Goal: Task Accomplishment & Management: Complete application form

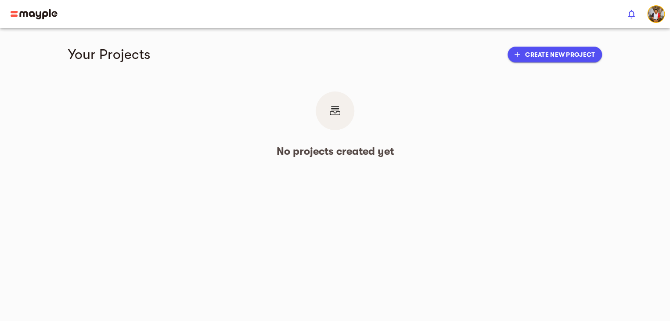
click at [37, 13] on img at bounding box center [34, 14] width 47 height 11
click at [664, 18] on span "button" at bounding box center [657, 14] width 18 height 18
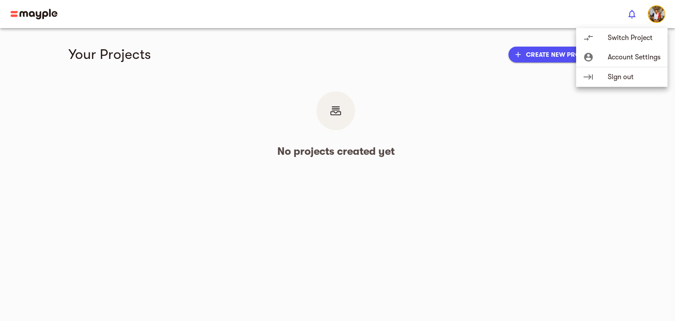
click at [500, 43] on div at bounding box center [337, 160] width 675 height 321
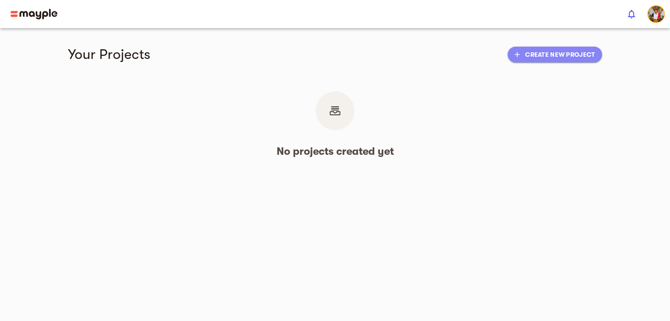
click at [527, 58] on span "add Create new project" at bounding box center [555, 54] width 80 height 11
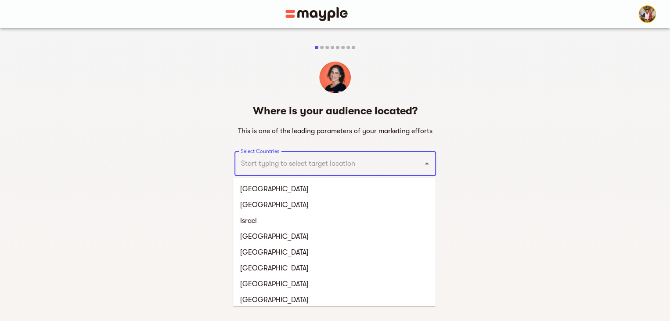
click at [346, 164] on input "Select Countries" at bounding box center [323, 163] width 169 height 17
click at [336, 186] on li "[GEOGRAPHIC_DATA]" at bounding box center [334, 189] width 203 height 16
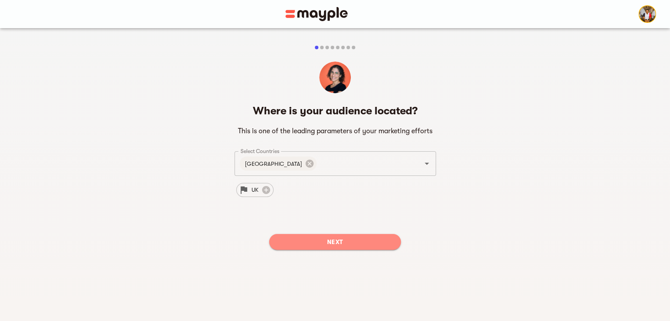
click at [320, 241] on span "Next" at bounding box center [335, 241] width 118 height 11
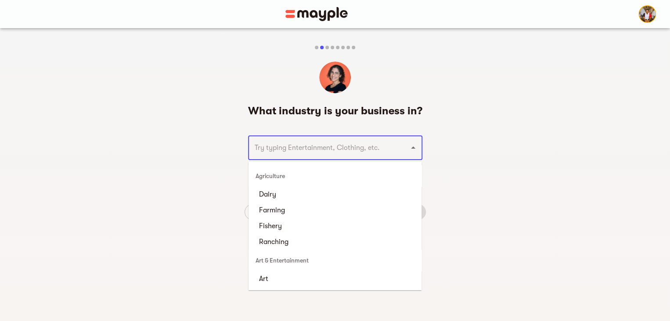
click at [330, 145] on input "text" at bounding box center [323, 147] width 142 height 17
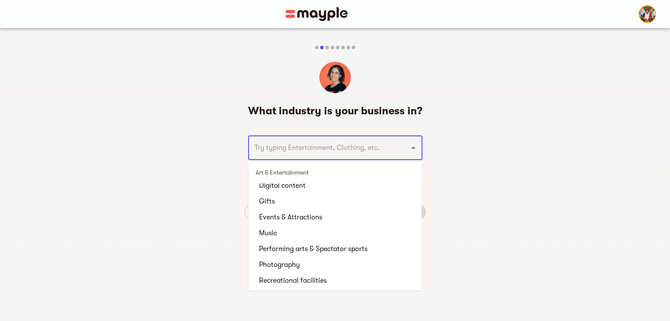
scroll to position [126, 0]
click at [308, 185] on li "Digital content" at bounding box center [335, 185] width 173 height 16
type input "Digital content"
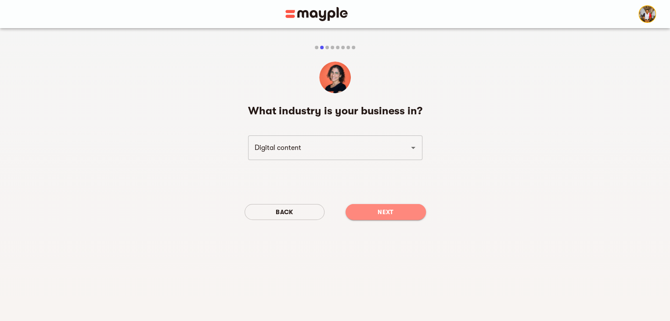
click at [365, 207] on span "Next" at bounding box center [386, 211] width 66 height 11
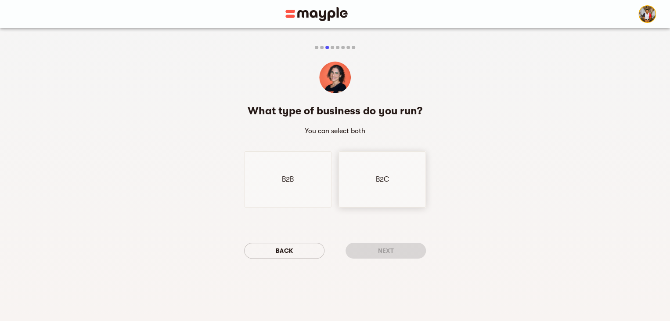
click at [355, 186] on div "B2C" at bounding box center [382, 179] width 87 height 56
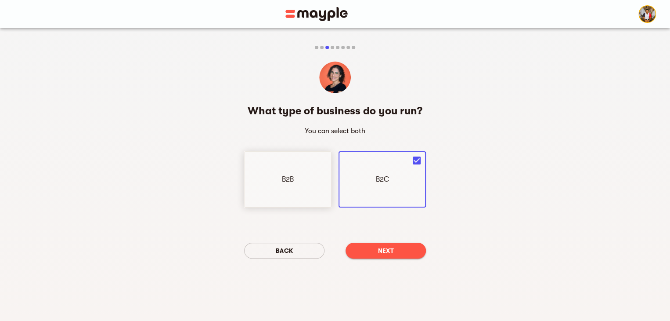
click at [305, 190] on div "B2B" at bounding box center [287, 179] width 87 height 56
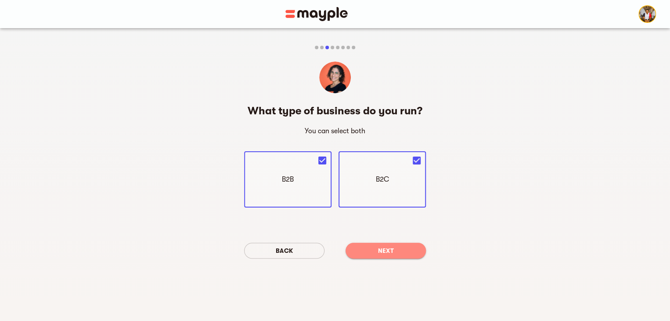
click at [360, 245] on button "Next" at bounding box center [386, 251] width 80 height 16
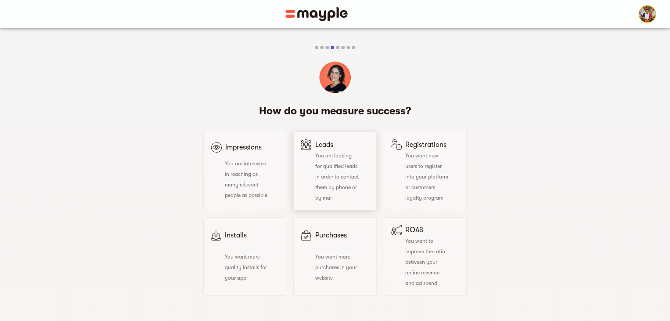
click at [344, 199] on div "You are looking for qualified leads in order to contact them by phone or by mail" at bounding box center [330, 176] width 58 height 53
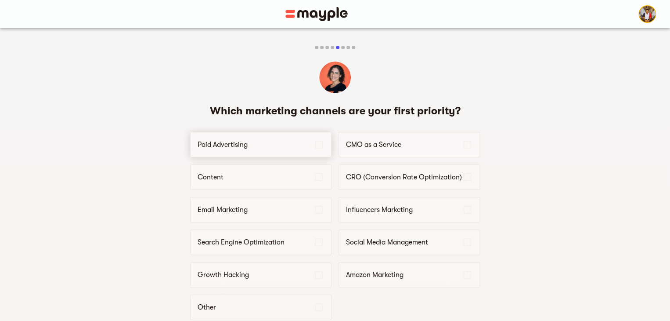
click at [308, 137] on div "Paid Advertising" at bounding box center [260, 144] width 141 height 25
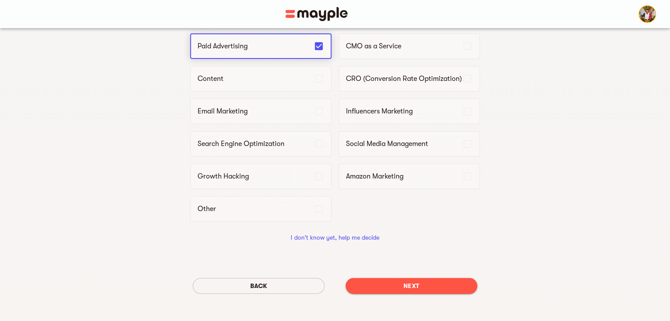
scroll to position [120, 0]
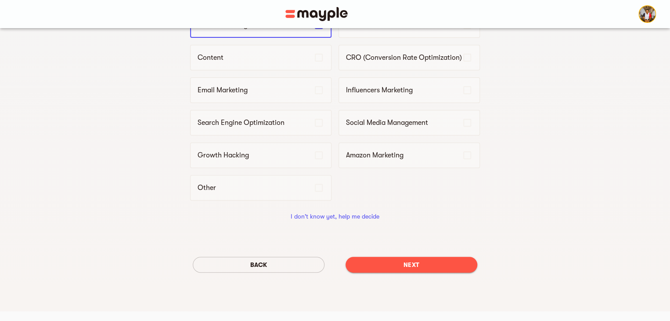
click at [367, 260] on span "Next" at bounding box center [412, 264] width 118 height 11
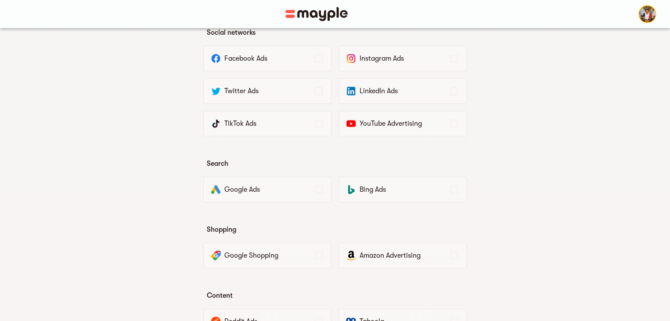
scroll to position [0, 0]
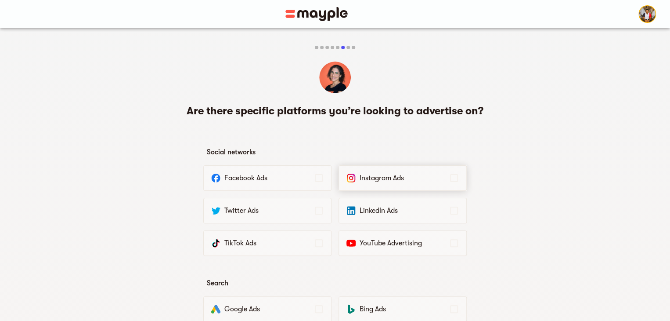
click at [361, 187] on div "Instagram Ads" at bounding box center [403, 177] width 128 height 25
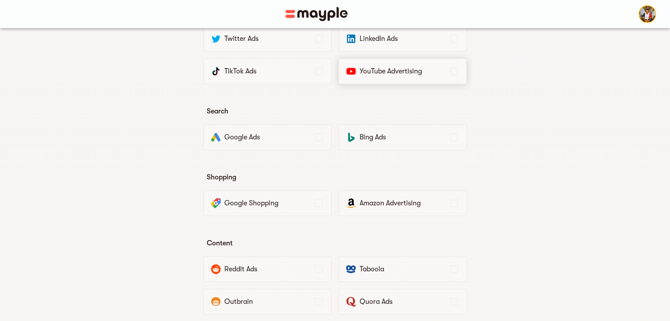
scroll to position [174, 0]
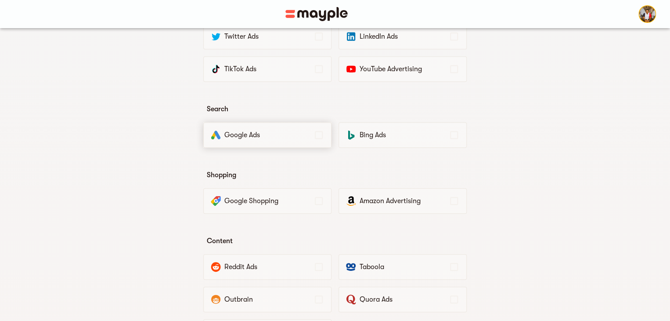
click at [306, 137] on p "Google Ads" at bounding box center [269, 135] width 89 height 11
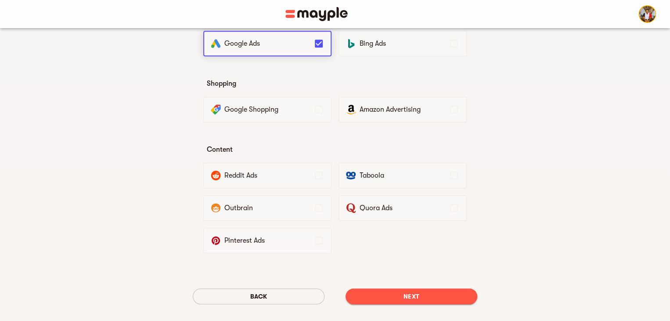
scroll to position [297, 0]
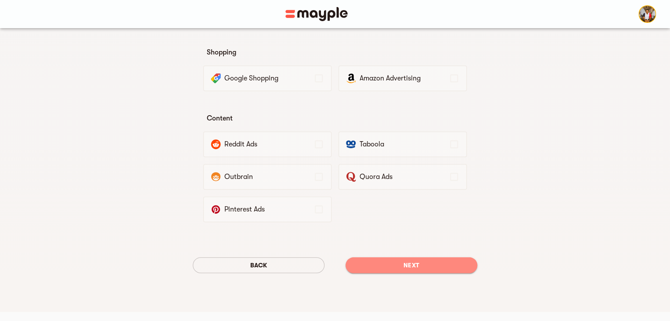
click at [360, 257] on button "Next" at bounding box center [412, 265] width 132 height 16
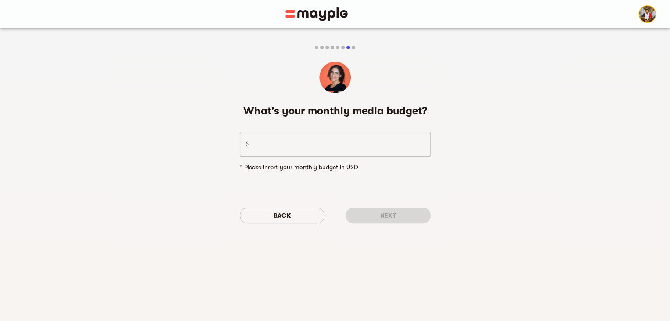
click at [332, 160] on div "$ ​ * Please insert your monthly budget in USD" at bounding box center [335, 152] width 191 height 40
click at [327, 146] on input "number" at bounding box center [341, 144] width 177 height 25
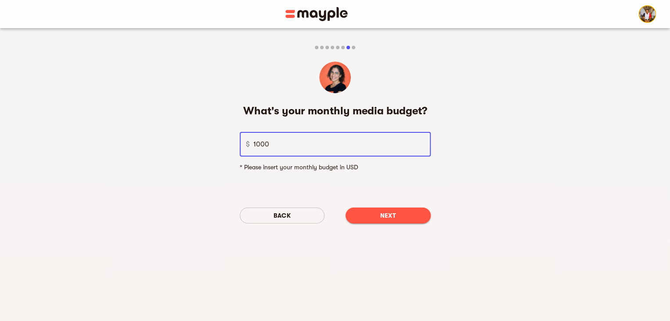
type input "1000"
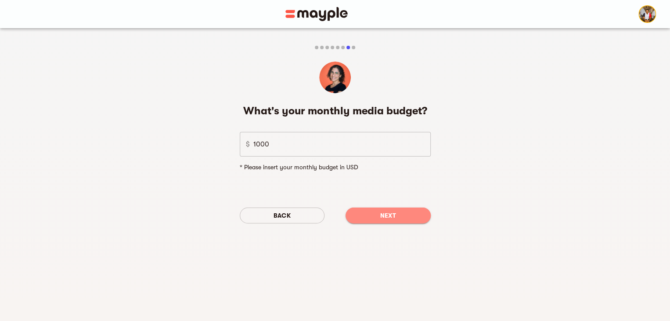
click at [360, 210] on span "Next" at bounding box center [388, 215] width 71 height 11
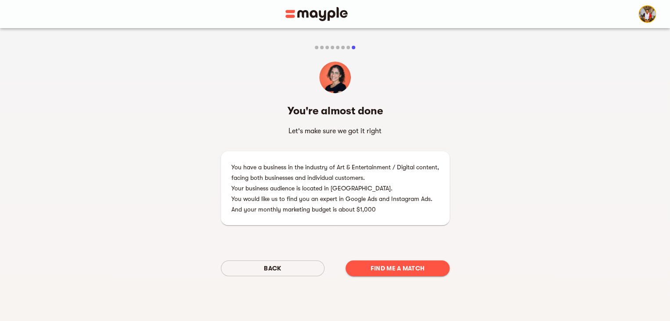
click at [436, 274] on button "Find me a match" at bounding box center [398, 268] width 104 height 16
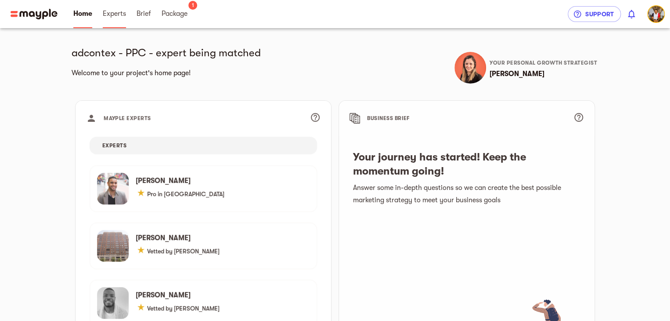
click at [118, 10] on span "Experts" at bounding box center [114, 13] width 23 height 11
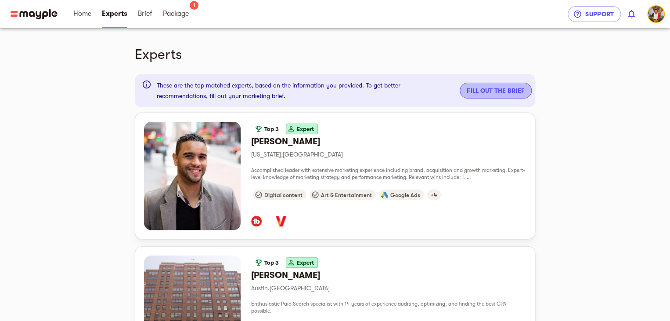
click at [482, 87] on span "Fill out the brief" at bounding box center [496, 90] width 58 height 11
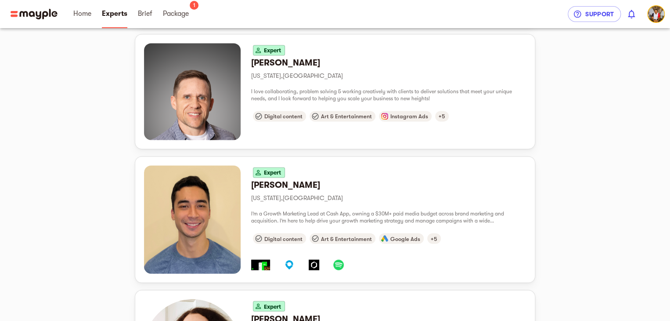
scroll to position [645, 0]
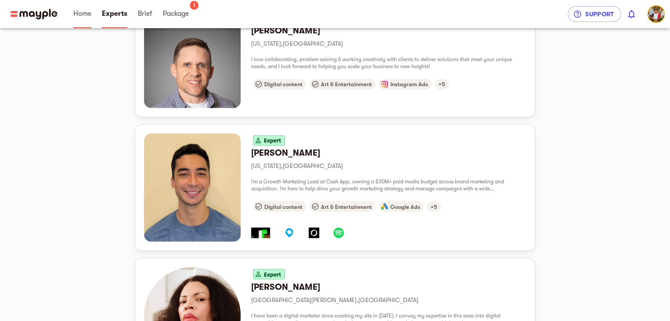
click at [86, 16] on span "Home" at bounding box center [82, 13] width 18 height 11
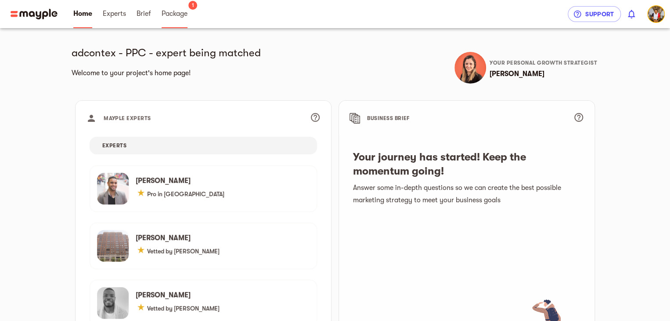
click at [169, 19] on link "Package" at bounding box center [175, 14] width 26 height 28
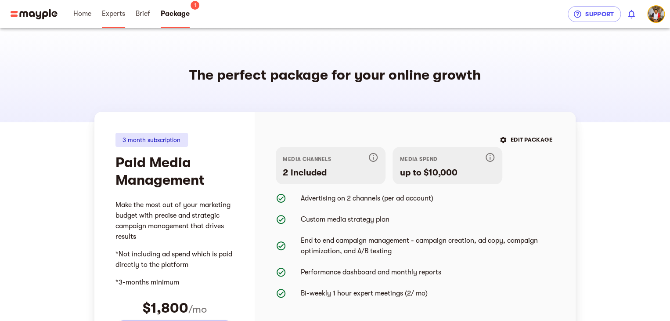
click at [120, 13] on span "Experts" at bounding box center [113, 13] width 23 height 11
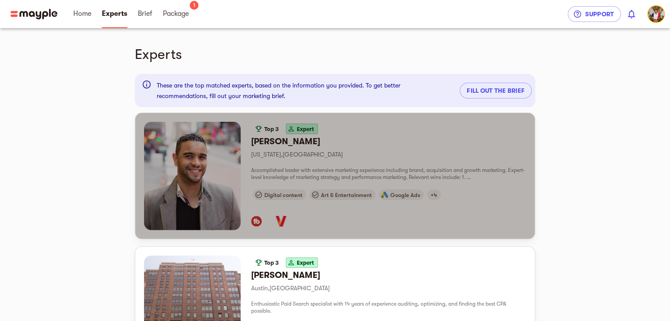
click at [257, 142] on h6 "[PERSON_NAME]" at bounding box center [388, 141] width 275 height 11
